Goal: Navigation & Orientation: Find specific page/section

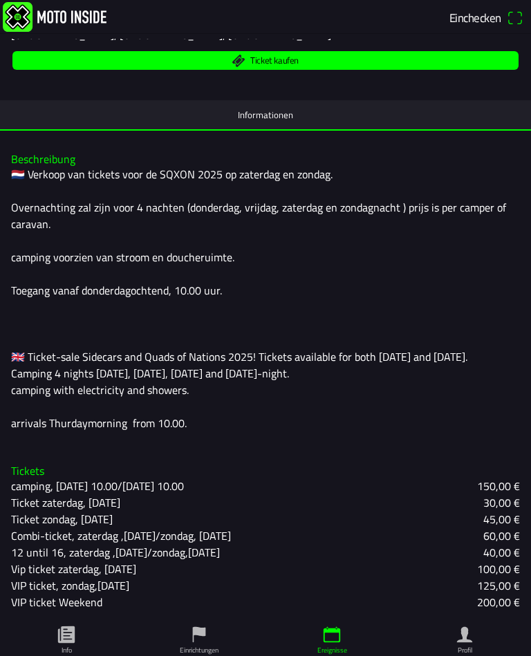
scroll to position [286, 0]
click at [131, 62] on span "Ticket kaufen" at bounding box center [266, 60] width 490 height 19
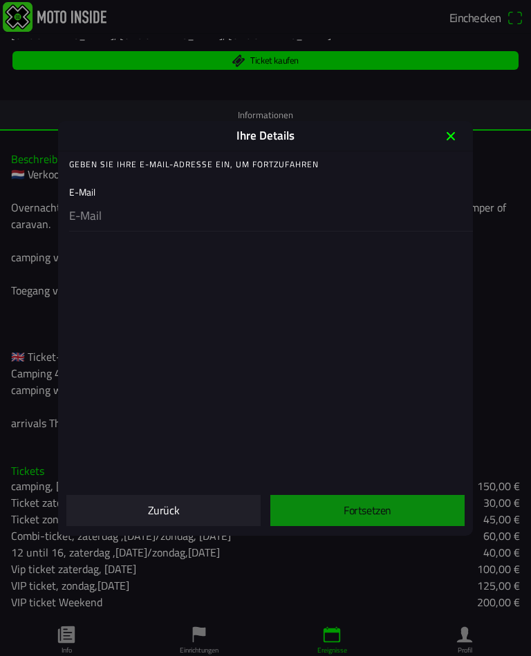
click at [147, 510] on span "Zurück" at bounding box center [163, 510] width 172 height 31
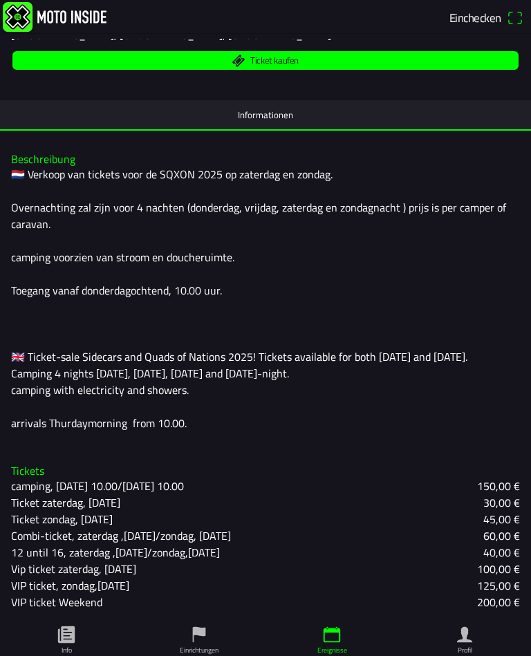
click at [488, 13] on span "Einchecken" at bounding box center [476, 17] width 52 height 18
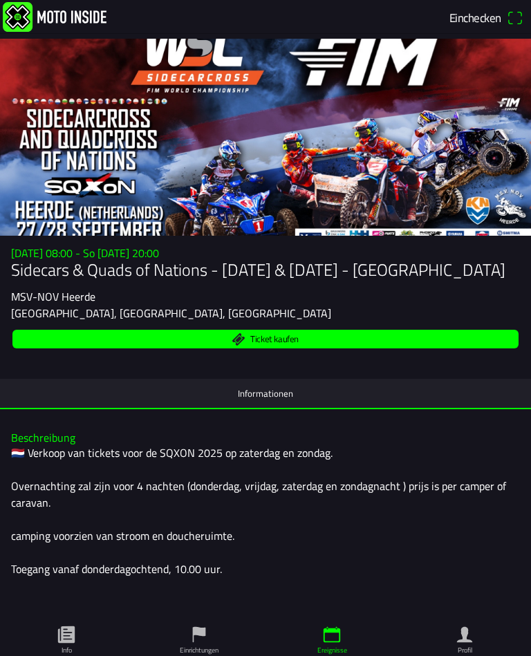
click at [513, 19] on span "Einchecken" at bounding box center [487, 18] width 74 height 22
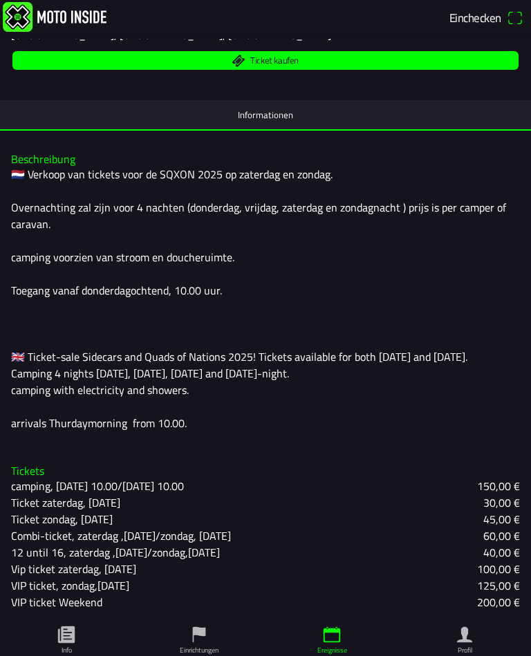
scroll to position [286, 0]
click at [66, 634] on icon "paper" at bounding box center [66, 635] width 17 height 17
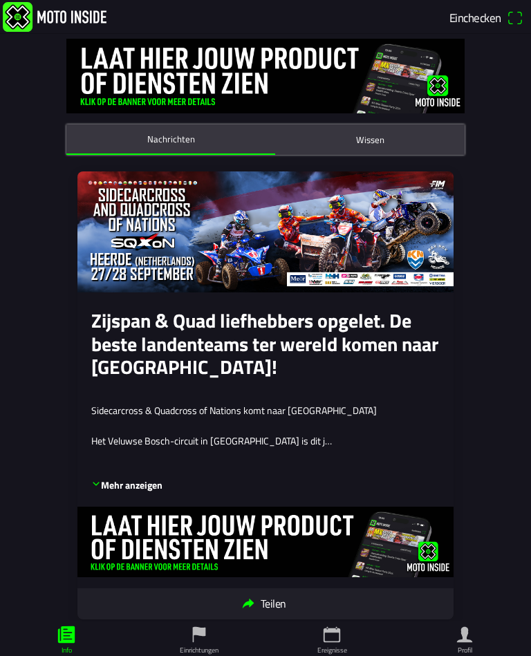
click at [24, 12] on img at bounding box center [55, 17] width 104 height 30
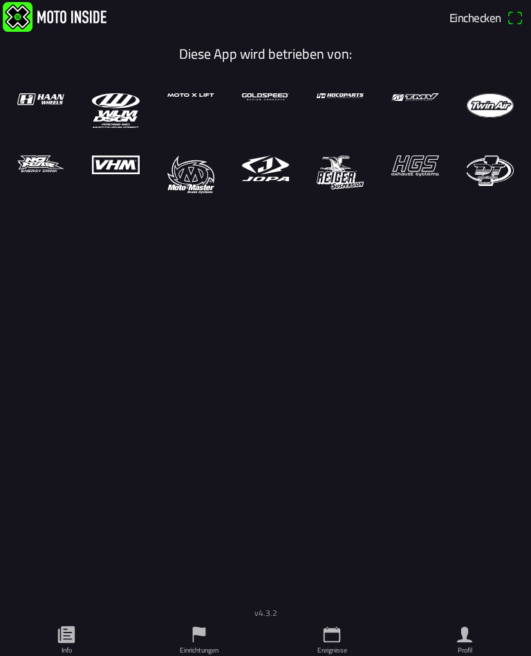
click at [22, 17] on img at bounding box center [55, 17] width 104 height 30
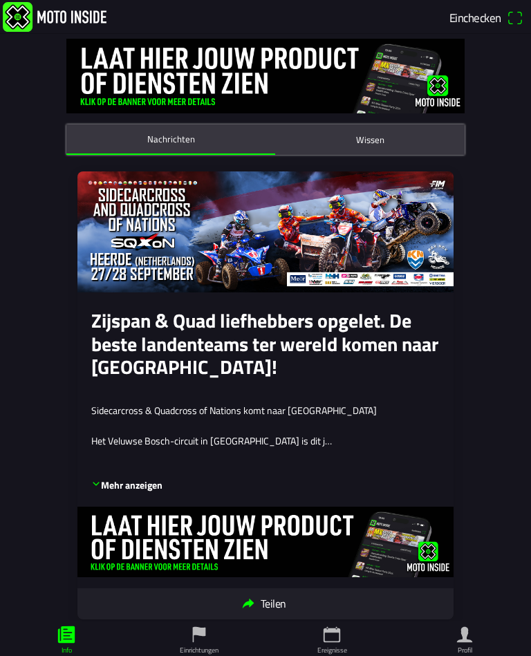
click at [370, 145] on ion-label "Wissen" at bounding box center [370, 139] width 28 height 15
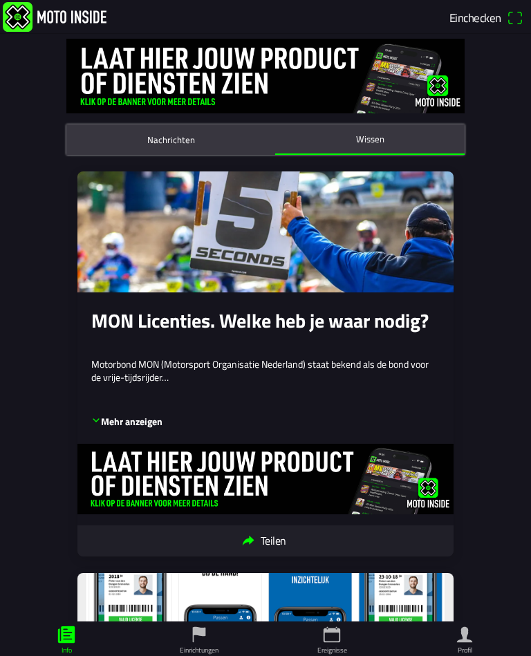
click at [151, 137] on ion-label "Nachrichten" at bounding box center [171, 139] width 48 height 15
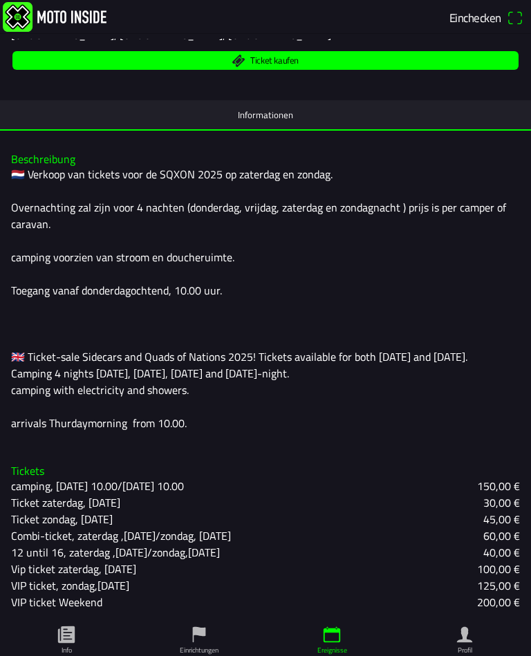
scroll to position [286, 0]
